Goal: Transaction & Acquisition: Purchase product/service

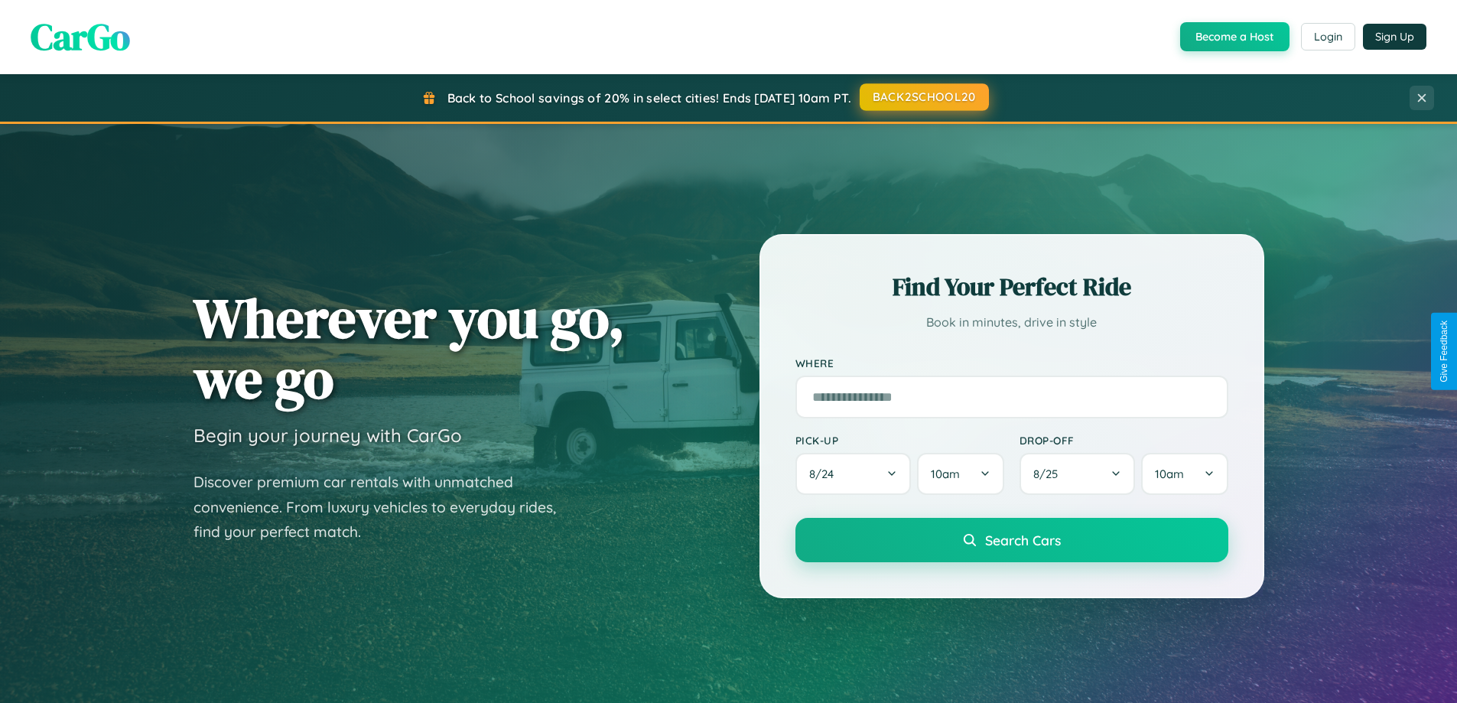
click at [923, 97] on button "BACK2SCHOOL20" at bounding box center [924, 97] width 129 height 28
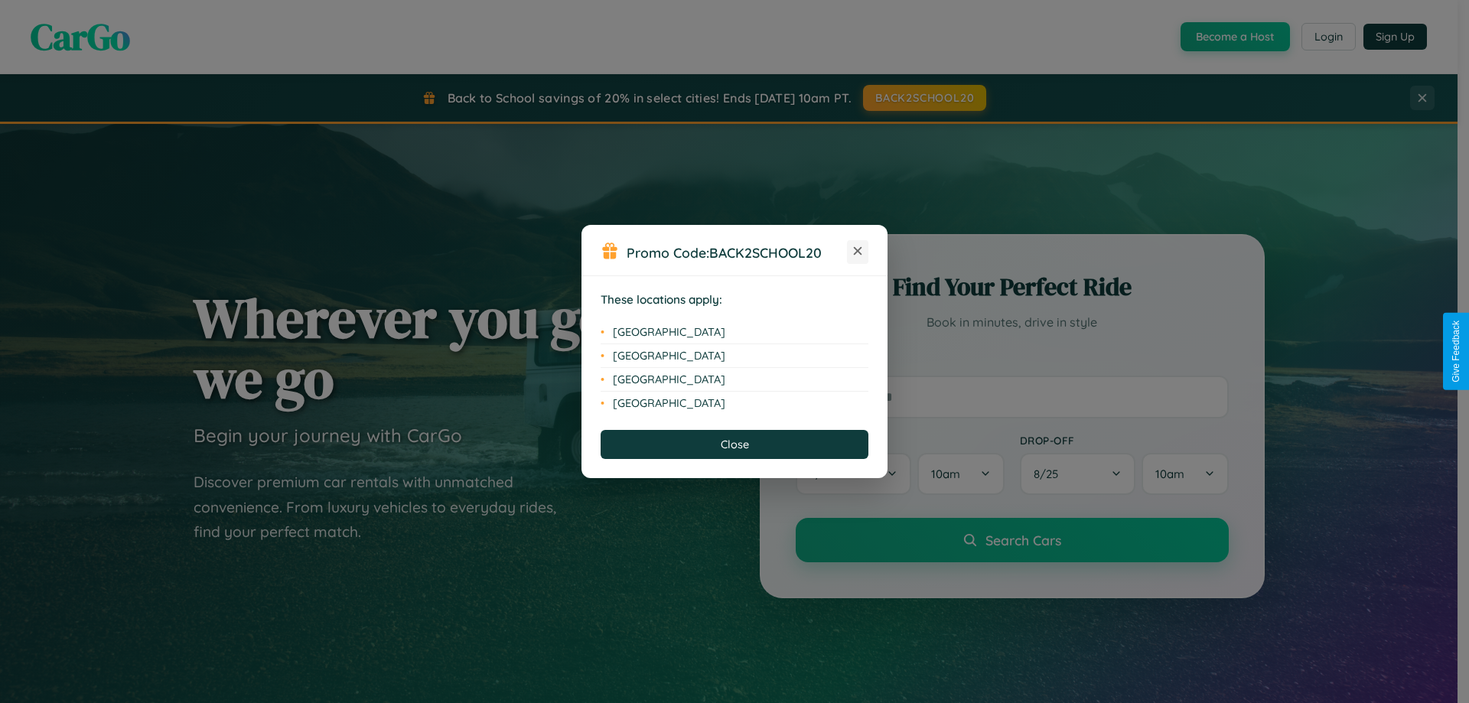
click at [858, 252] on icon at bounding box center [858, 251] width 8 height 8
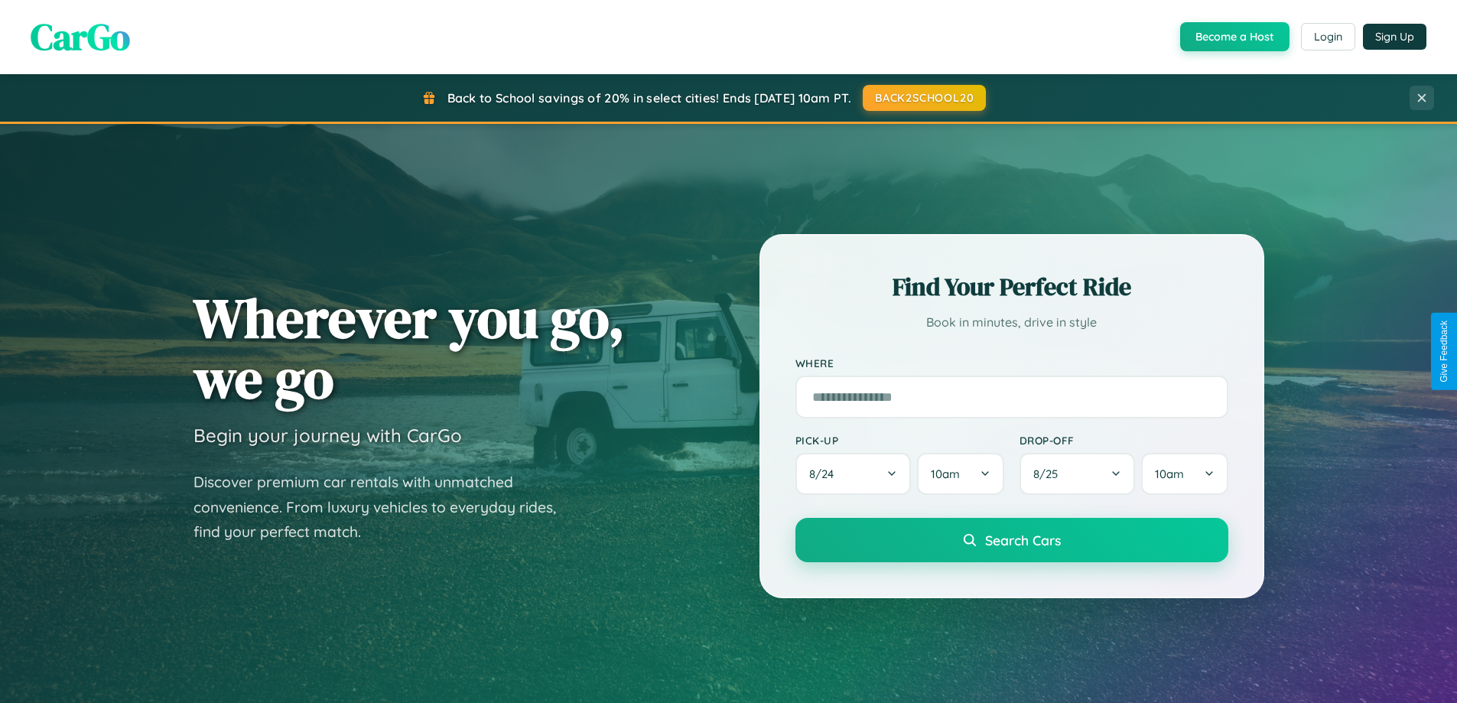
scroll to position [2458, 0]
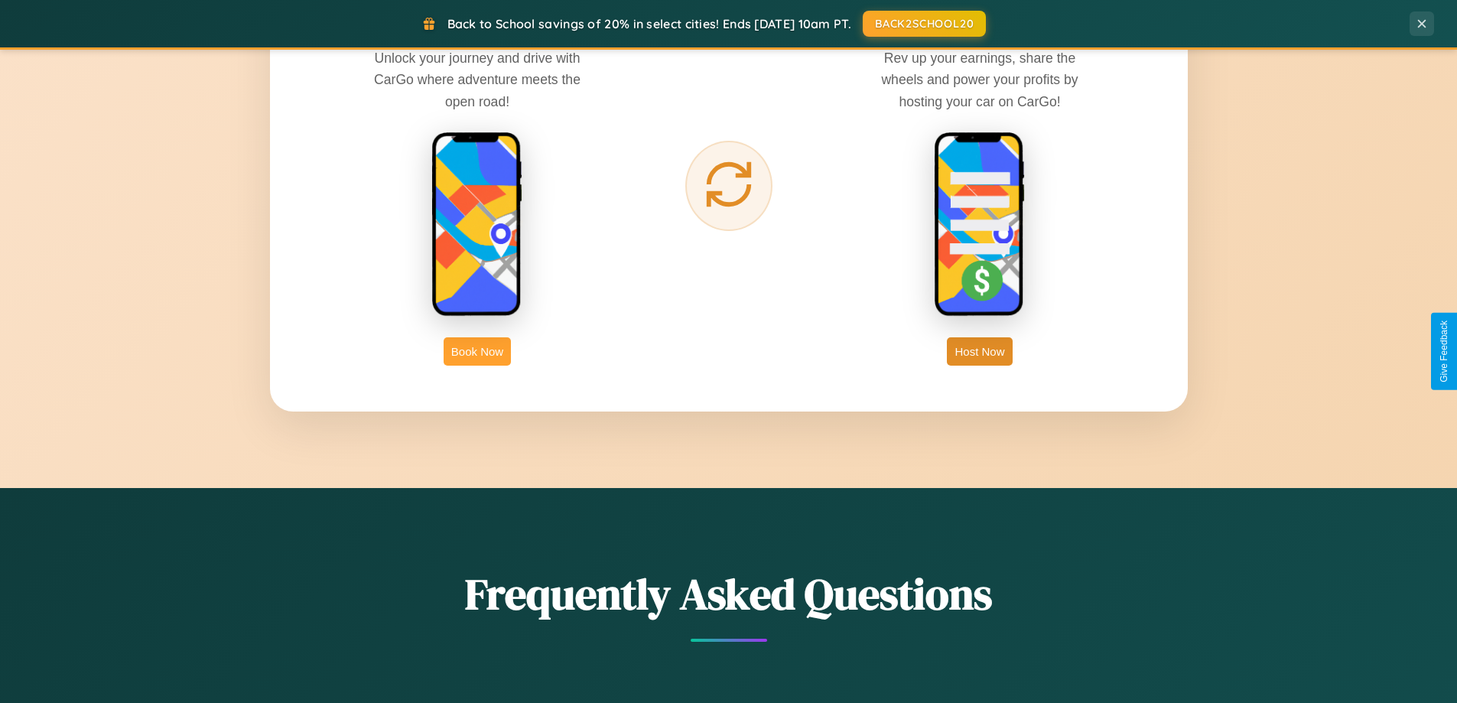
click at [477, 351] on button "Book Now" at bounding box center [477, 351] width 67 height 28
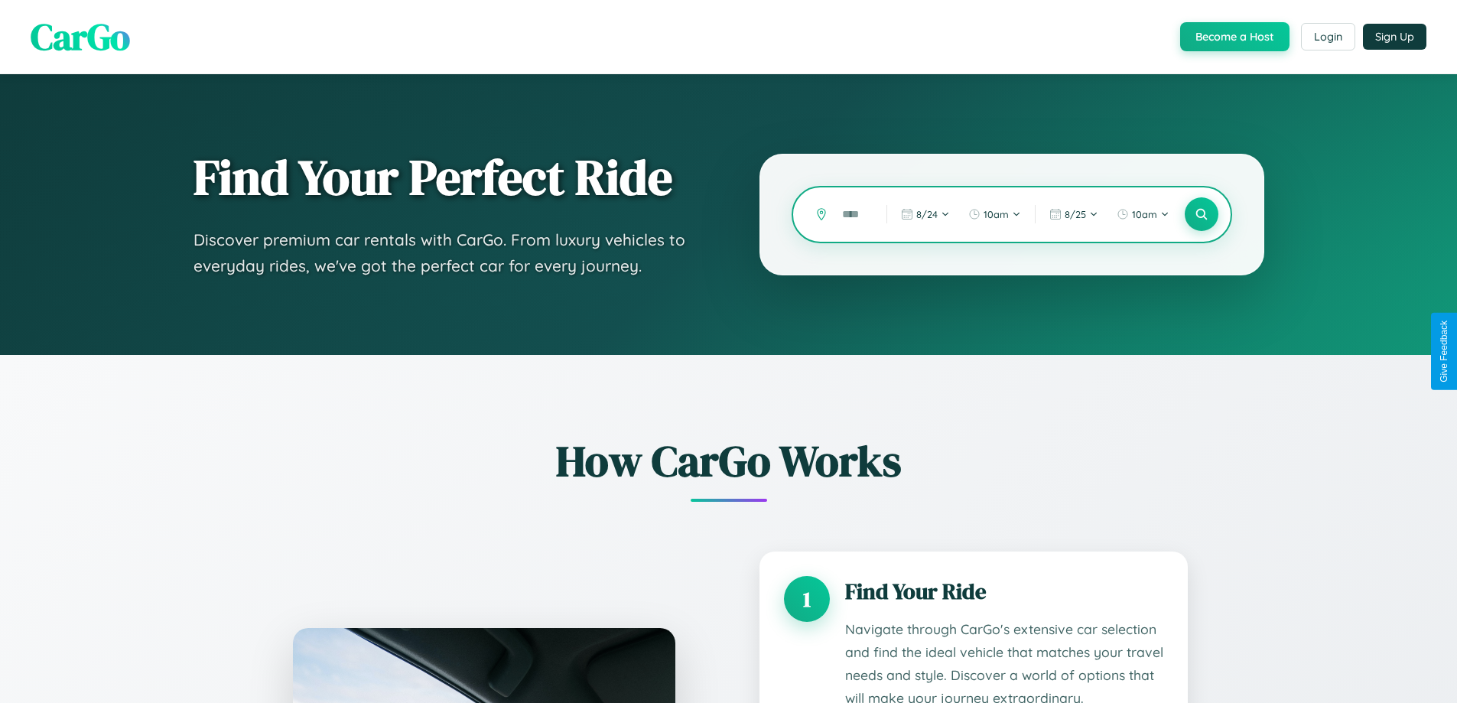
click at [853, 214] on input "text" at bounding box center [853, 214] width 37 height 27
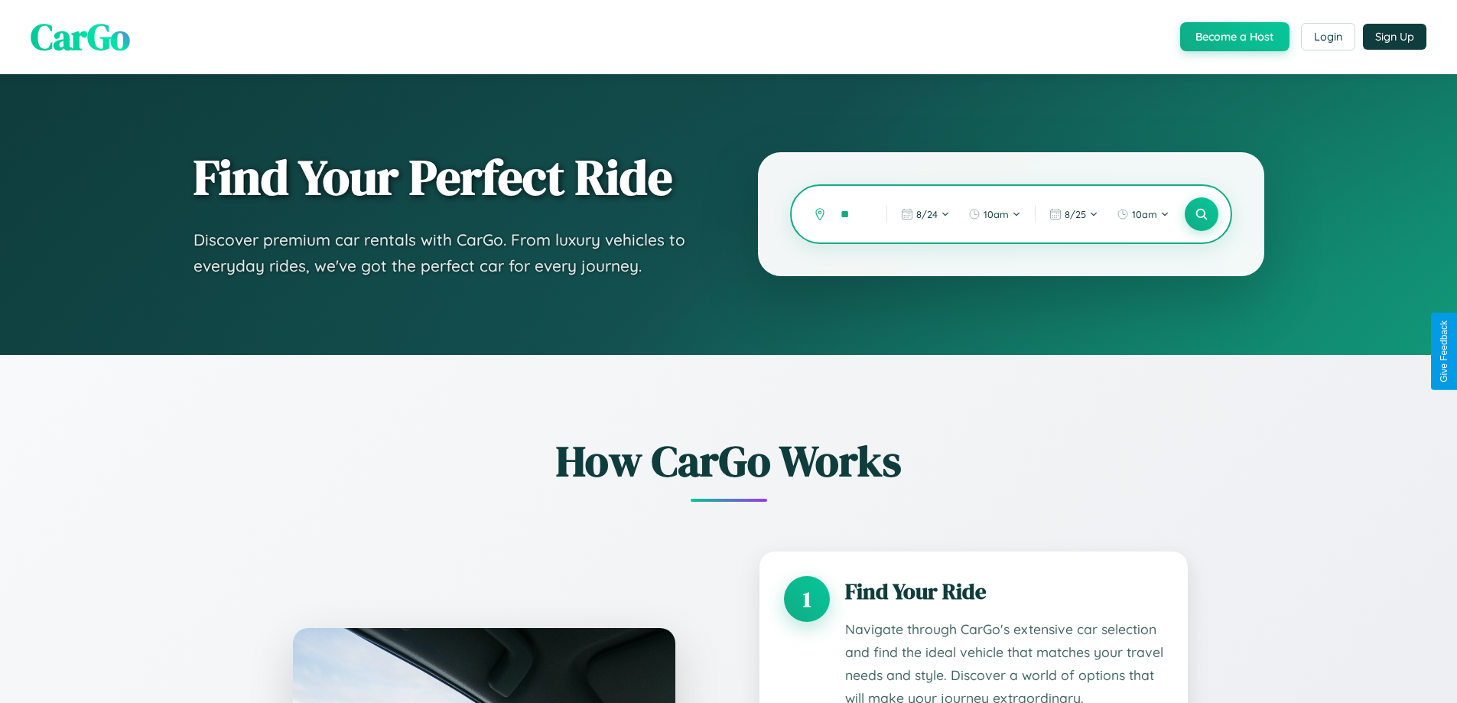
type input "*"
type input "*****"
click at [1201, 214] on icon at bounding box center [1201, 214] width 15 height 15
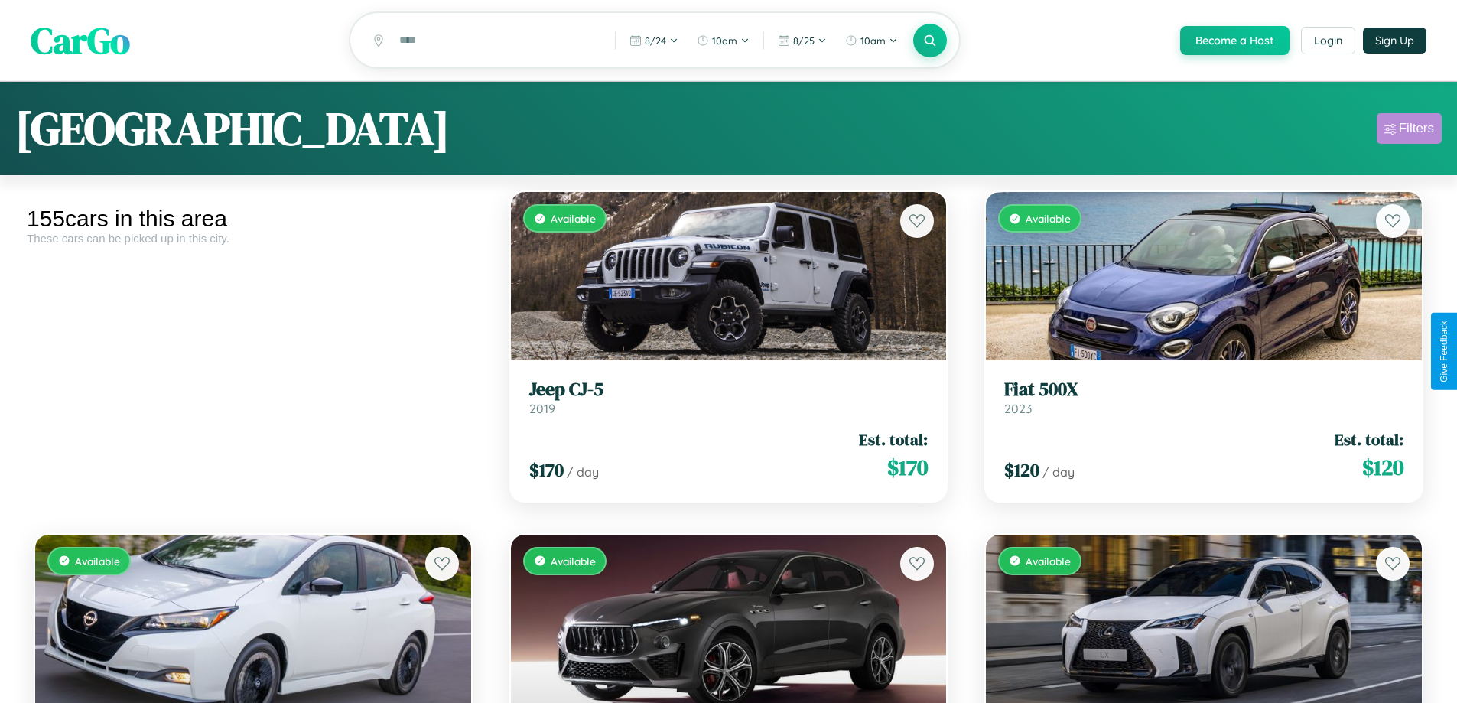
click at [1409, 131] on div "Filters" at bounding box center [1416, 128] width 35 height 15
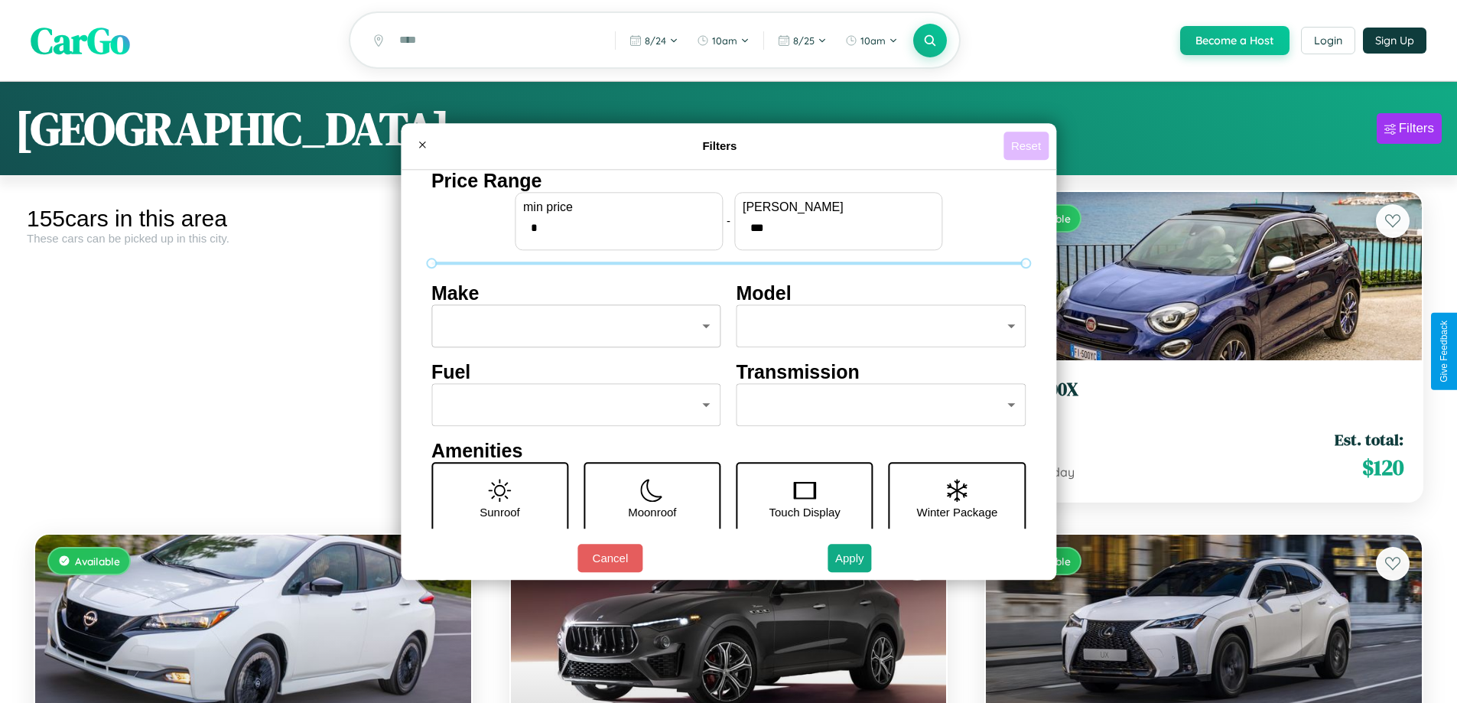
click at [1028, 145] on button "Reset" at bounding box center [1026, 146] width 45 height 28
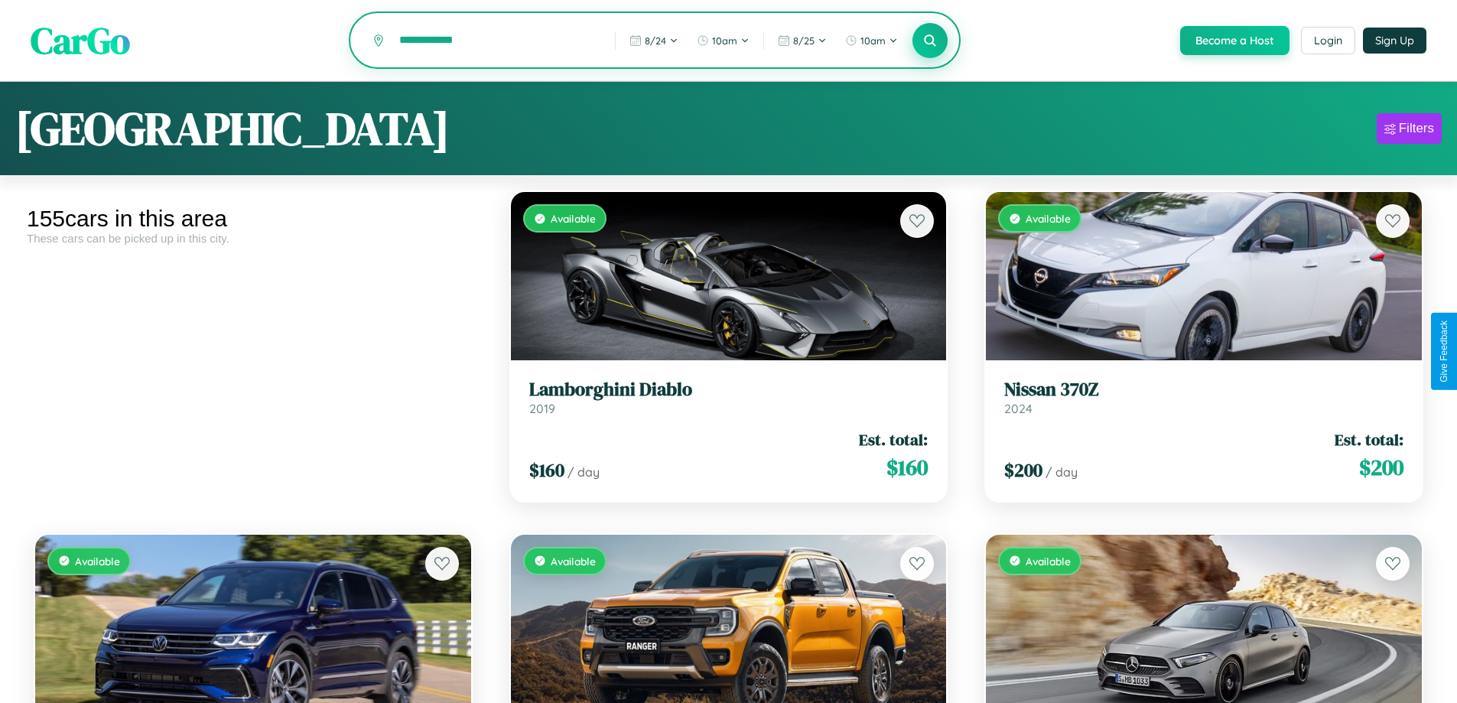
type input "**********"
click at [929, 41] on icon at bounding box center [930, 40] width 15 height 15
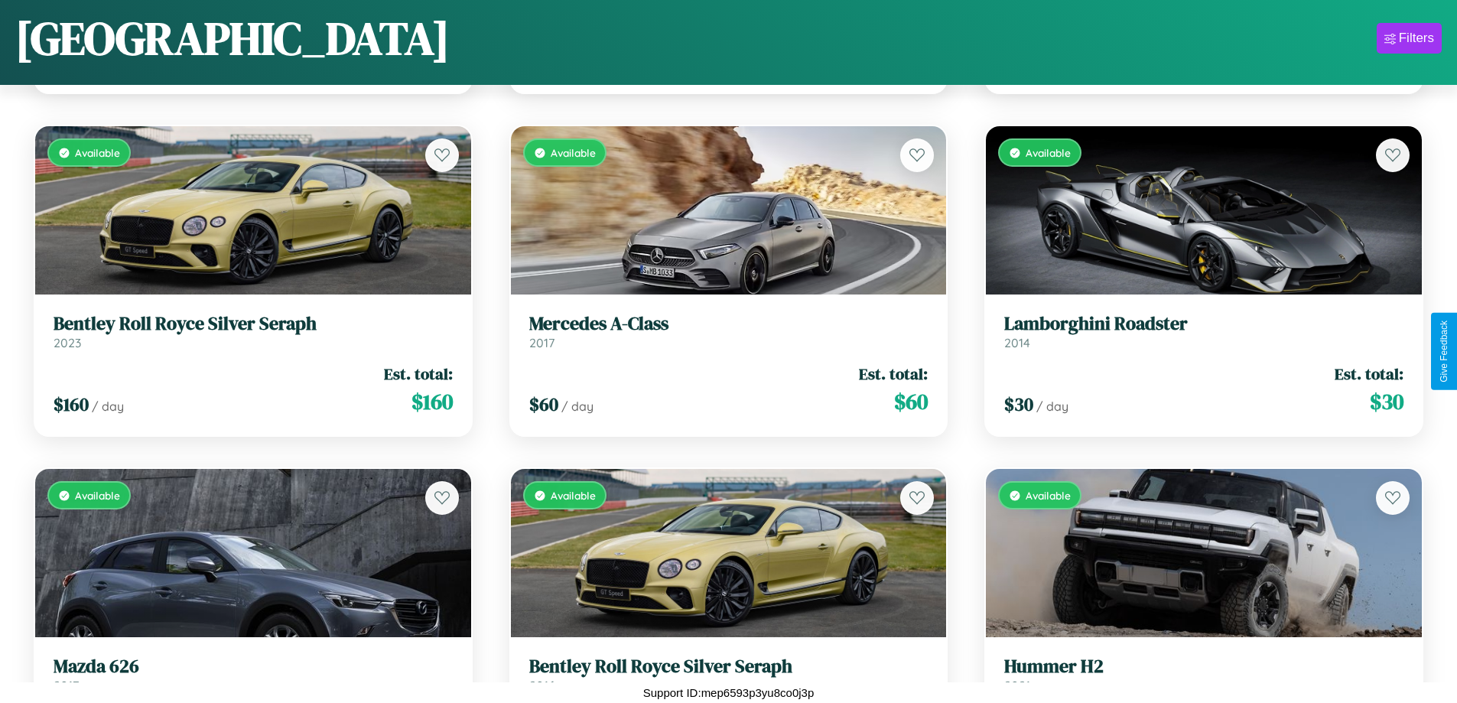
scroll to position [17685, 0]
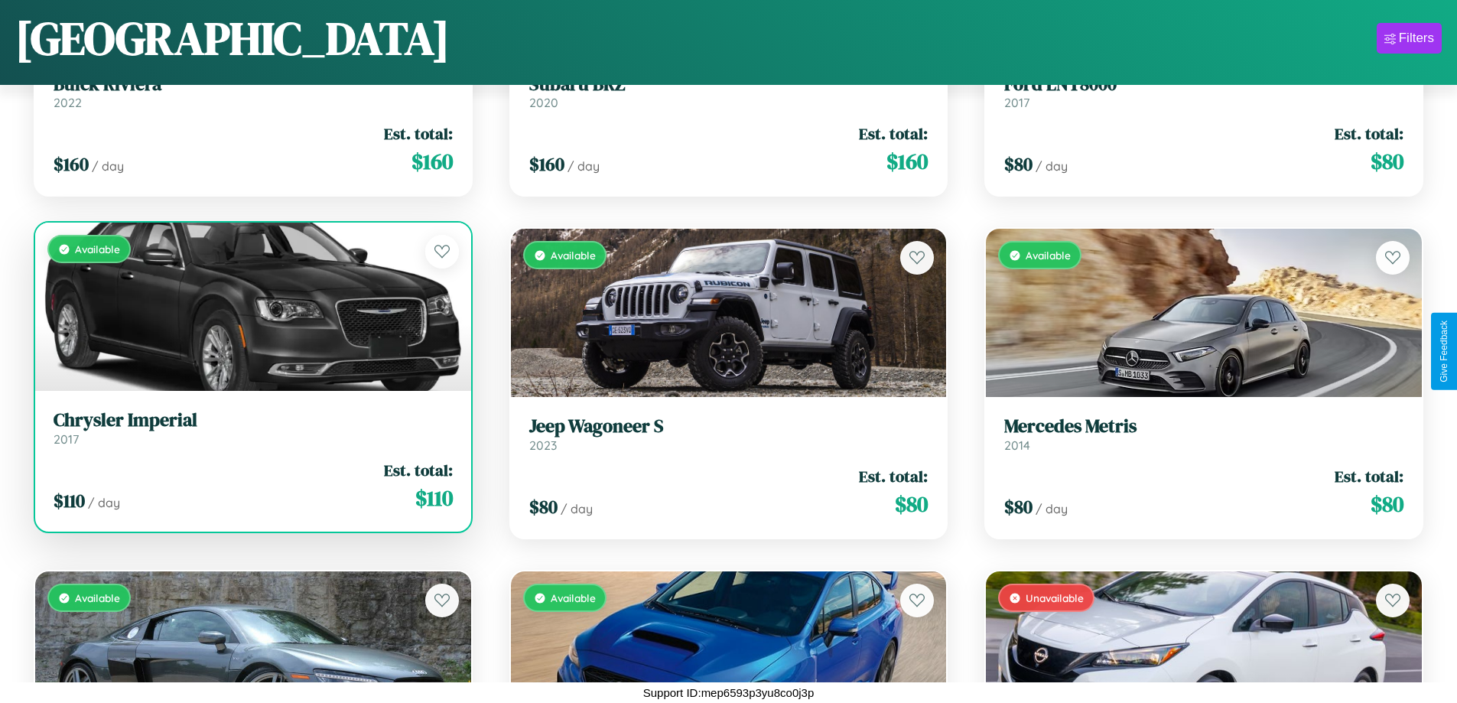
click at [251, 434] on link "Chrysler Imperial 2017" at bounding box center [253, 427] width 399 height 37
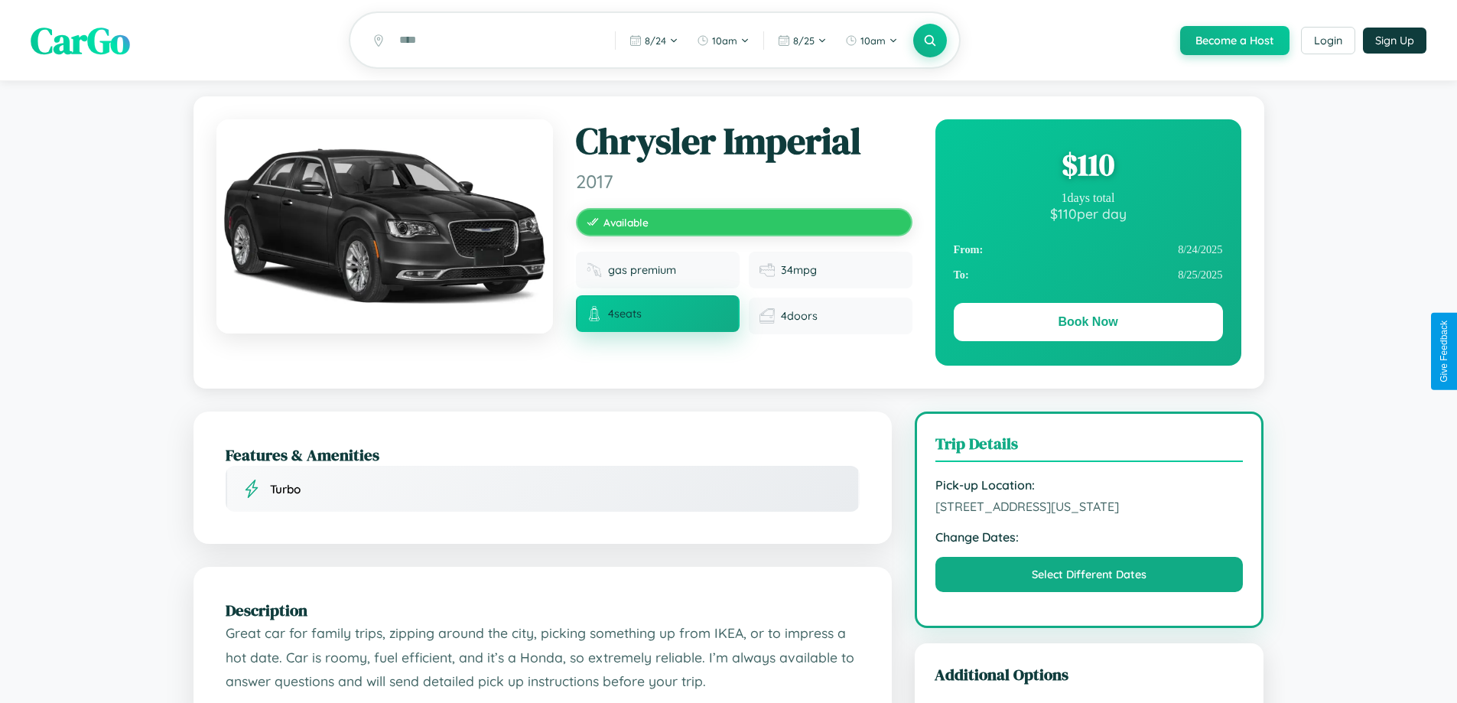
scroll to position [165, 0]
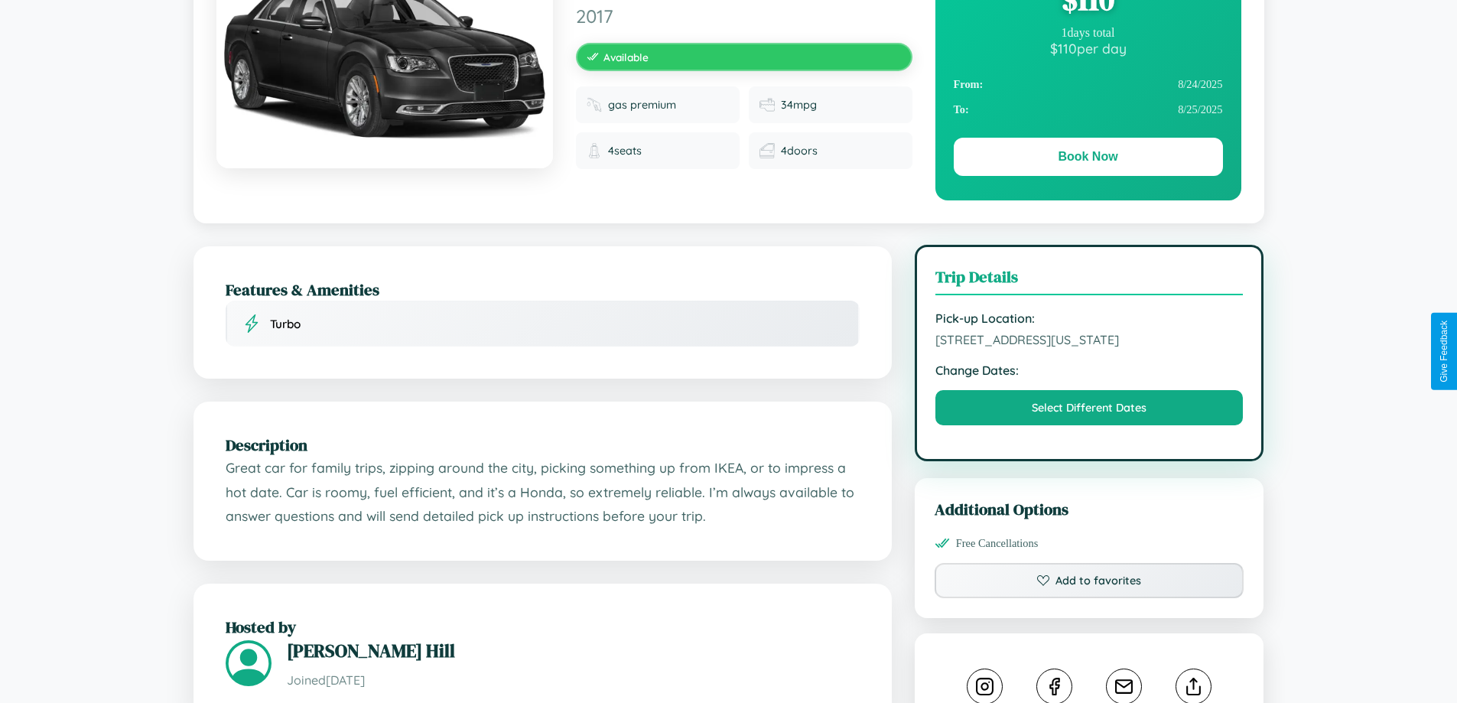
click at [1089, 347] on span "2196 Oak Street Philadelphia Pennsylvania 45359 United States" at bounding box center [1090, 339] width 308 height 15
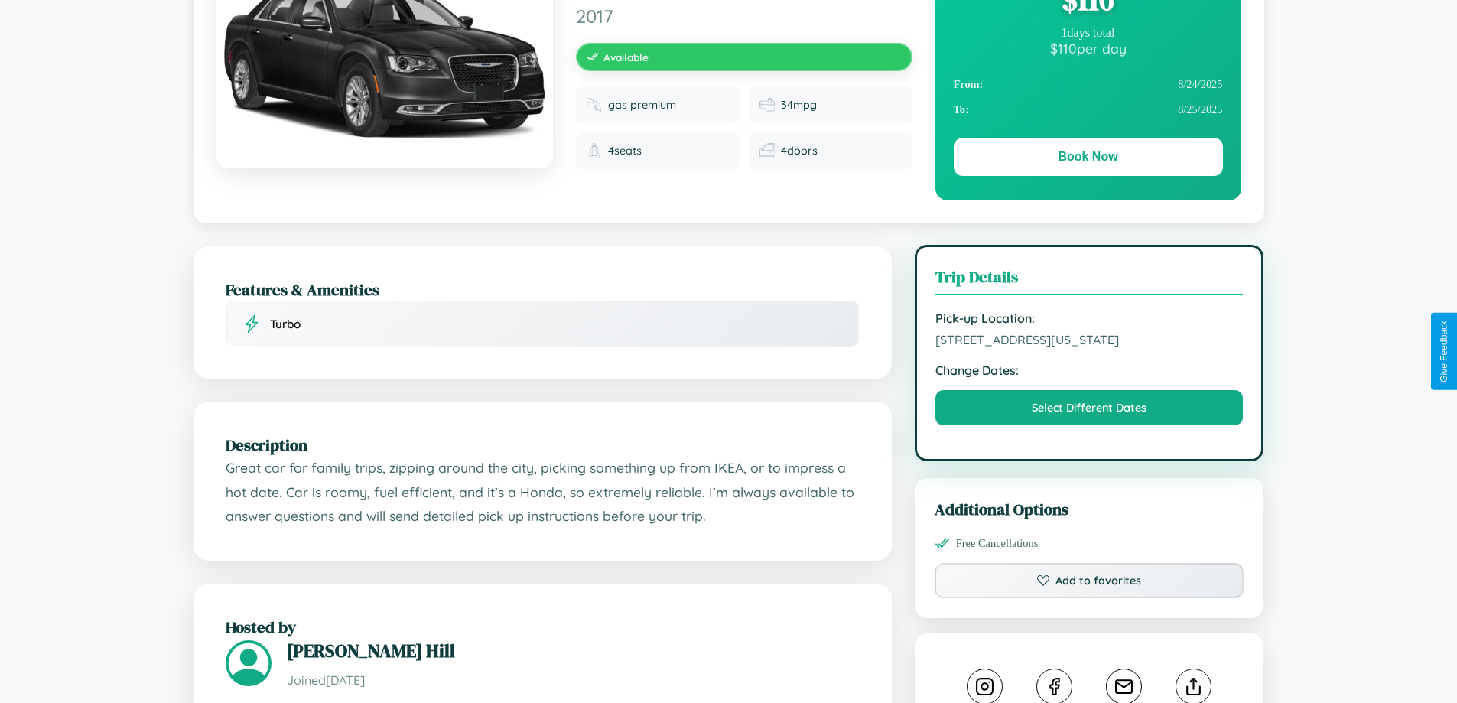
click at [1089, 347] on span "2196 Oak Street Philadelphia Pennsylvania 45359 United States" at bounding box center [1090, 339] width 308 height 15
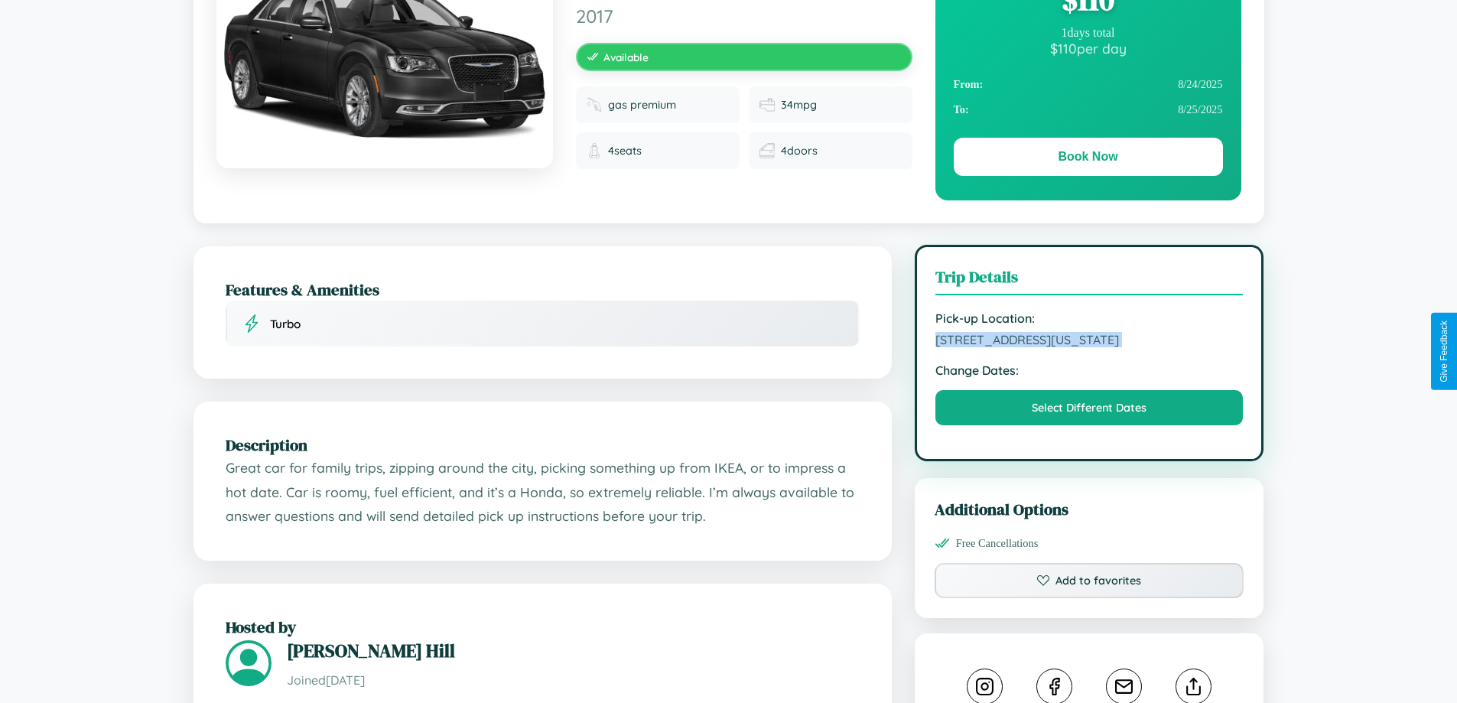
click at [1089, 347] on span "2196 Oak Street Philadelphia Pennsylvania 45359 United States" at bounding box center [1090, 339] width 308 height 15
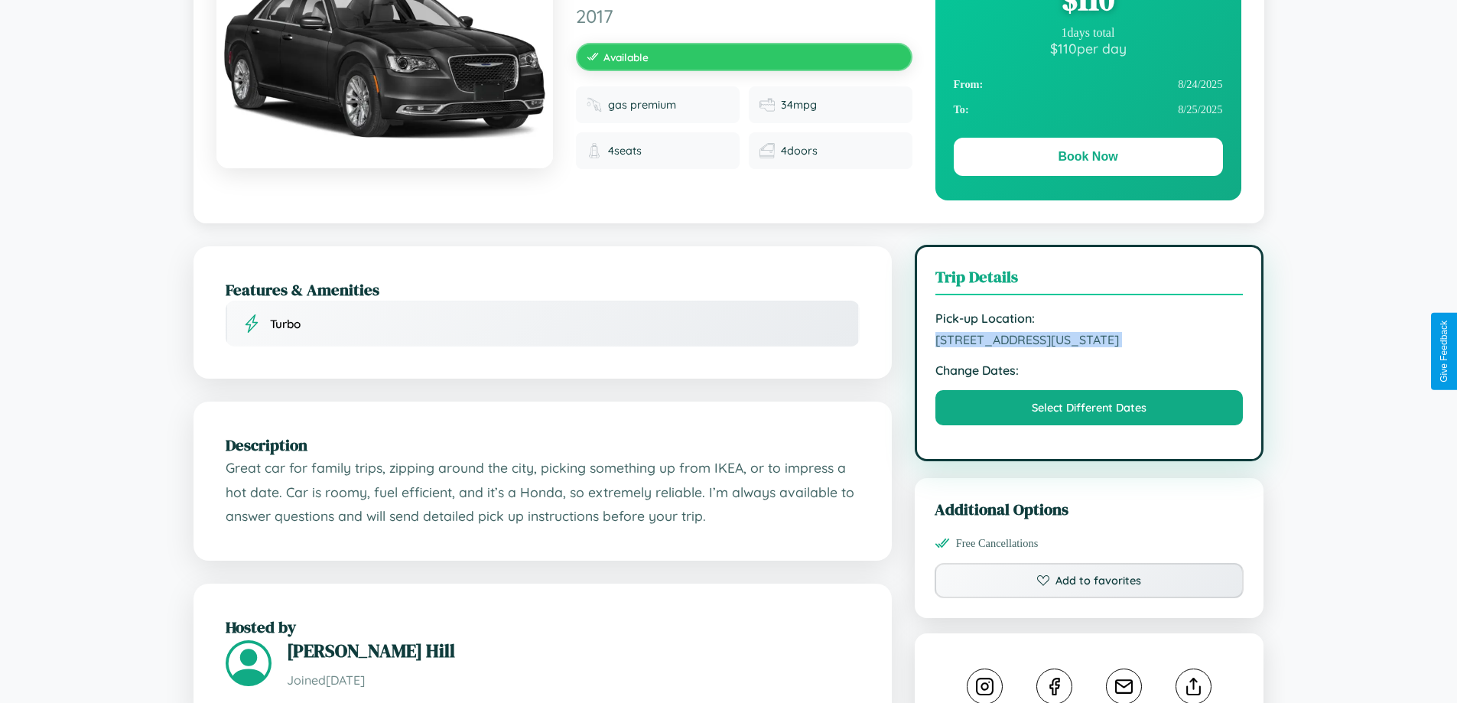
click at [1089, 347] on span "2196 Oak Street Philadelphia Pennsylvania 45359 United States" at bounding box center [1090, 339] width 308 height 15
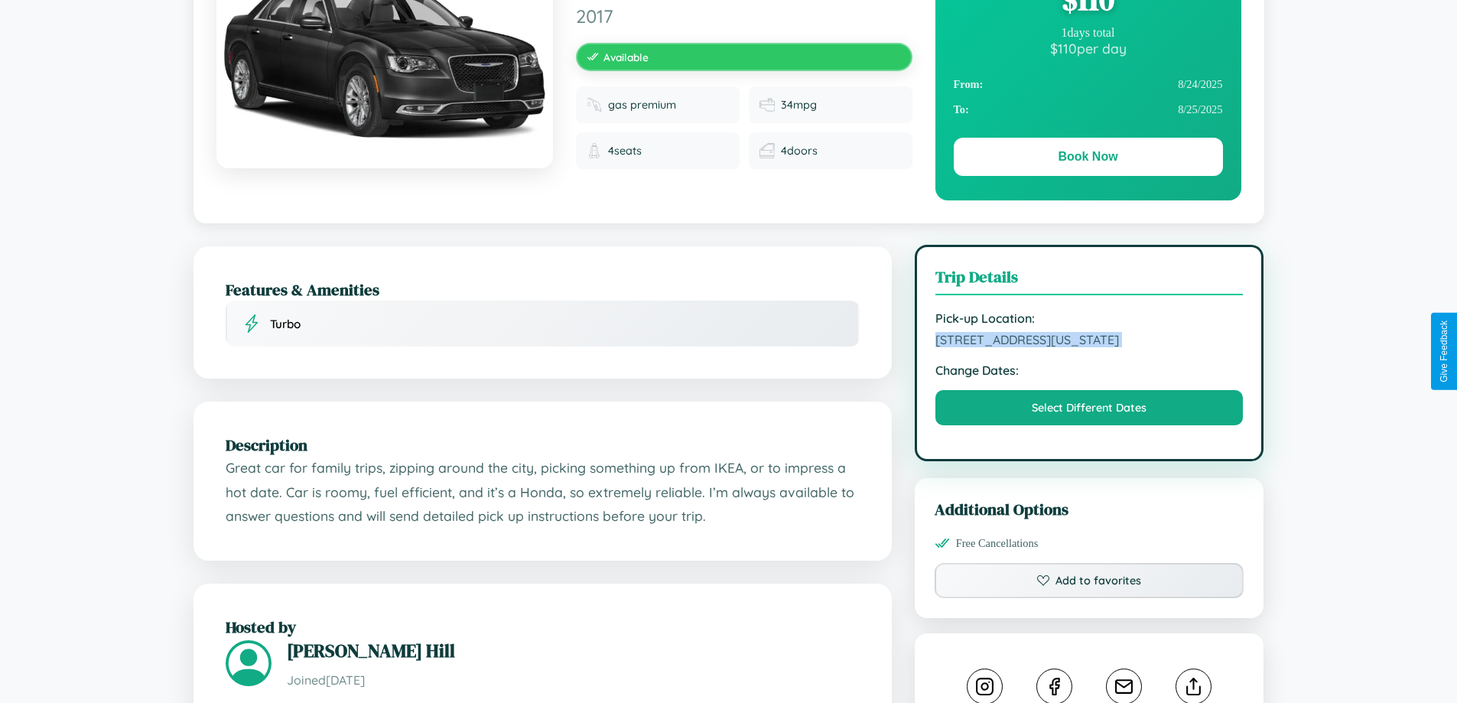
click at [1089, 347] on span "2196 Oak Street Philadelphia Pennsylvania 45359 United States" at bounding box center [1090, 339] width 308 height 15
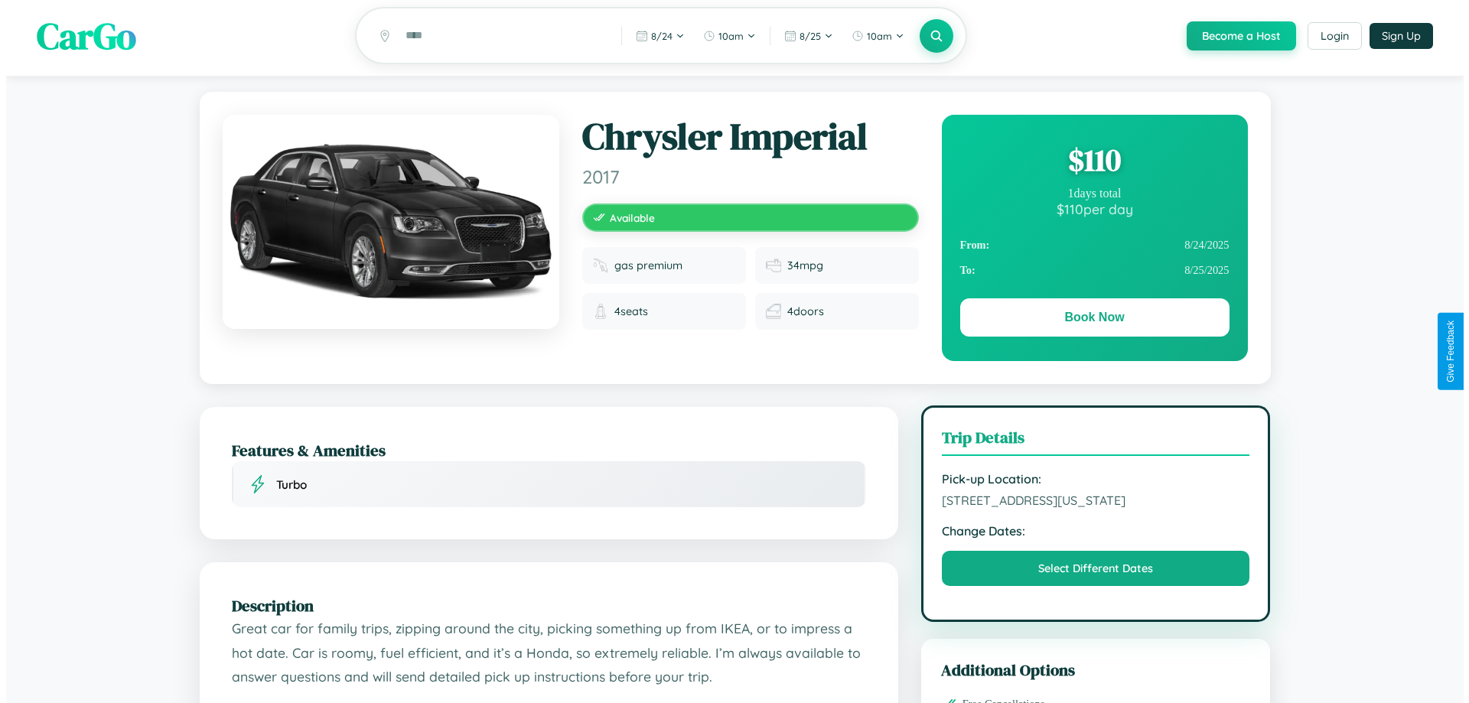
scroll to position [0, 0]
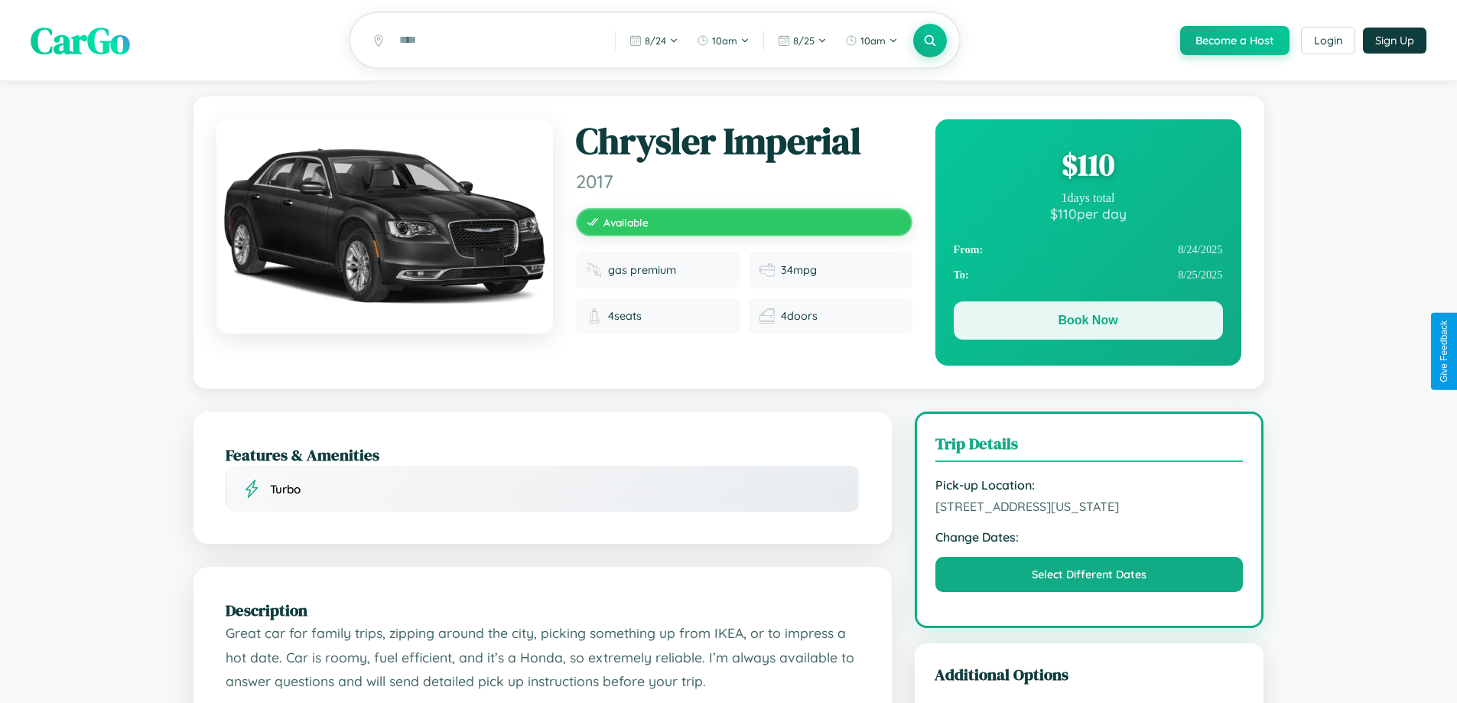
click at [1088, 323] on button "Book Now" at bounding box center [1088, 320] width 269 height 38
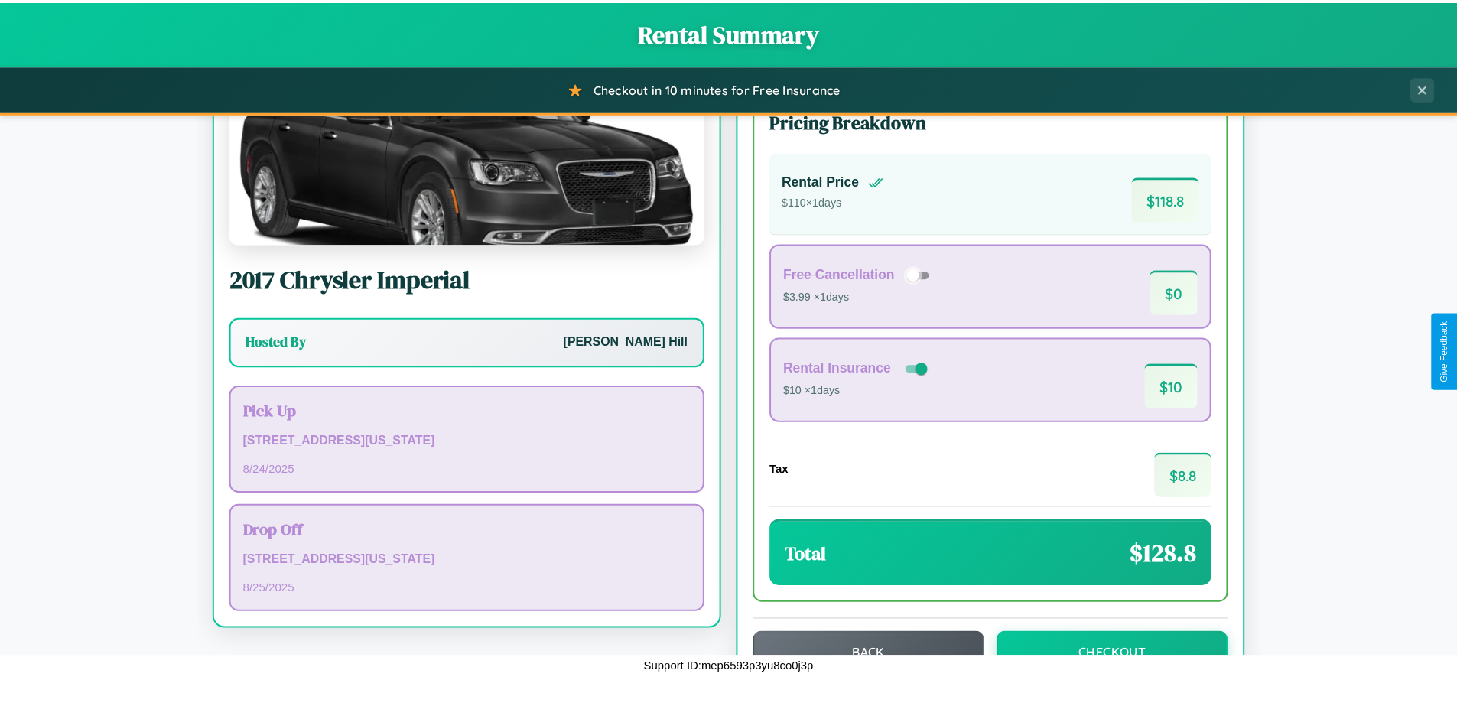
scroll to position [105, 0]
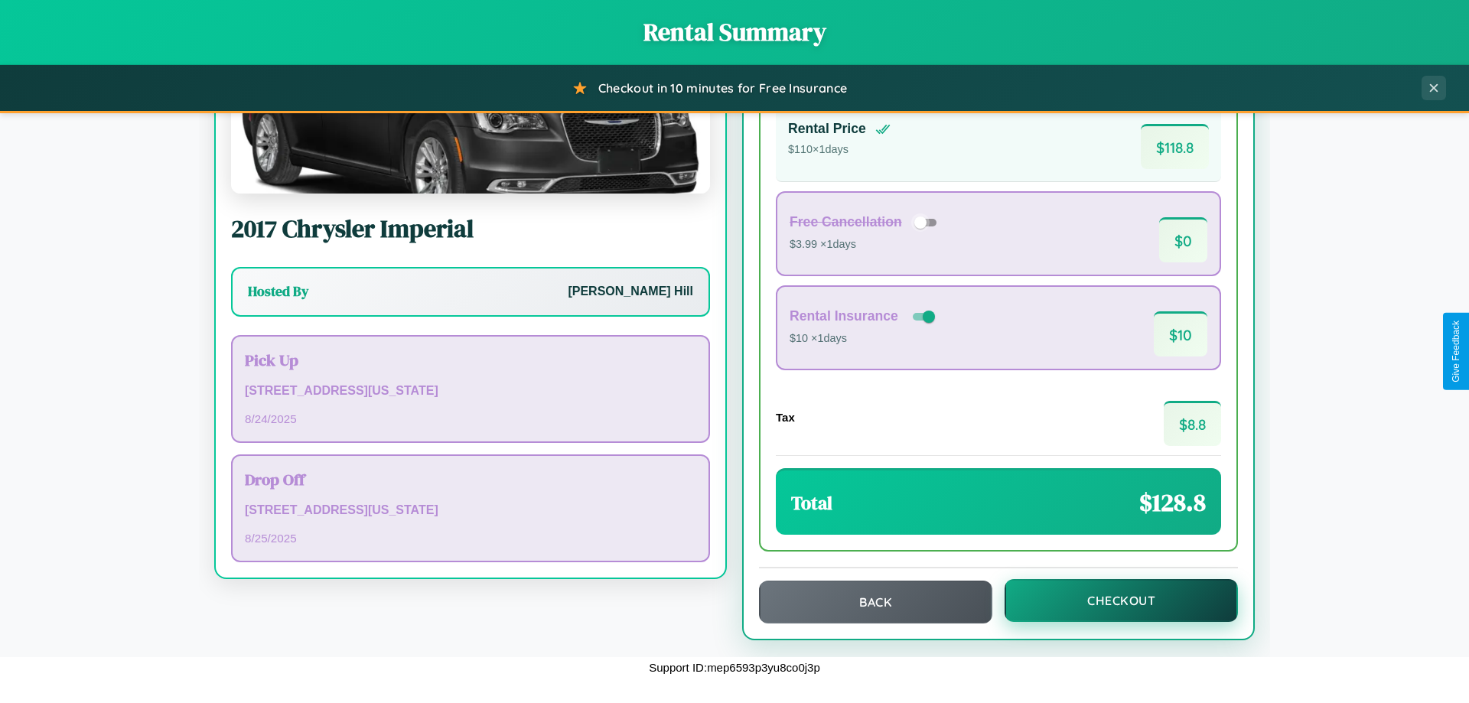
click at [1111, 600] on button "Checkout" at bounding box center [1120, 600] width 233 height 43
